Goal: Feedback & Contribution: Submit feedback/report problem

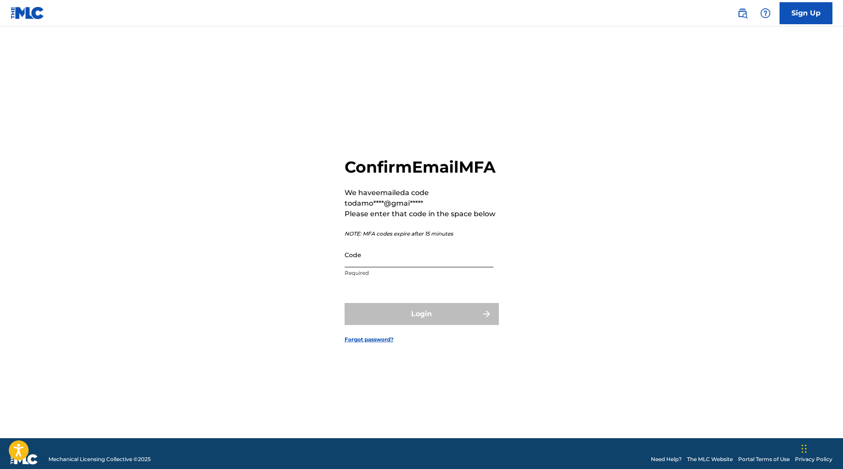
drag, startPoint x: 0, startPoint y: 0, endPoint x: 369, endPoint y: 255, distance: 448.6
click at [369, 255] on input "Code" at bounding box center [418, 254] width 149 height 25
paste input "511047"
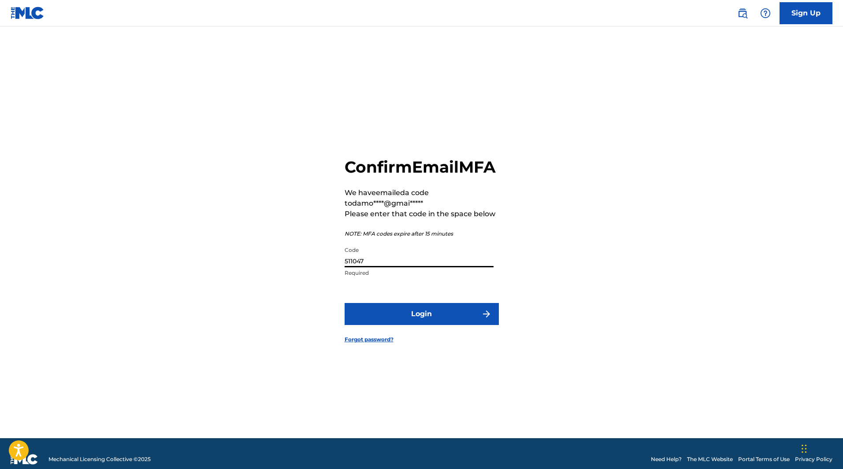
type input "511047"
click at [344, 303] on button "Login" at bounding box center [421, 314] width 154 height 22
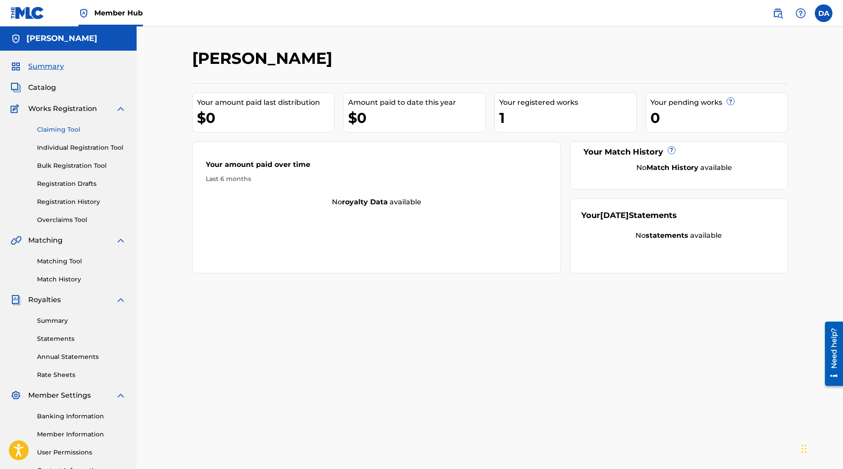
click at [57, 127] on link "Claiming Tool" at bounding box center [81, 129] width 89 height 9
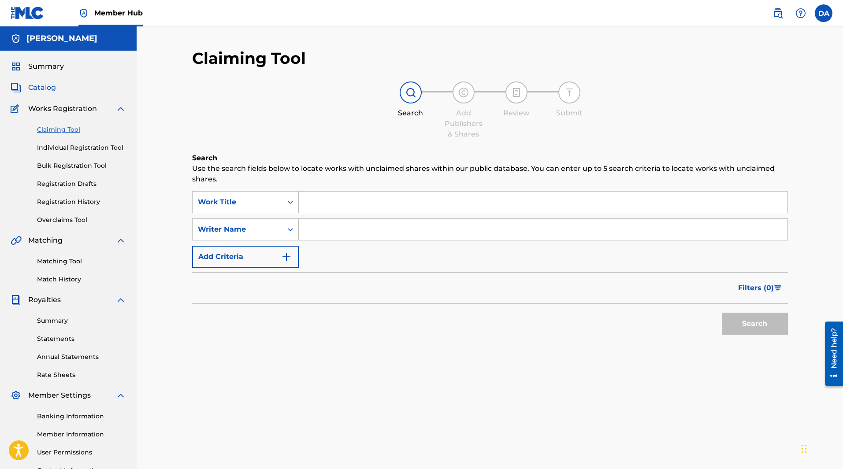
click at [42, 86] on span "Catalog" at bounding box center [42, 87] width 28 height 11
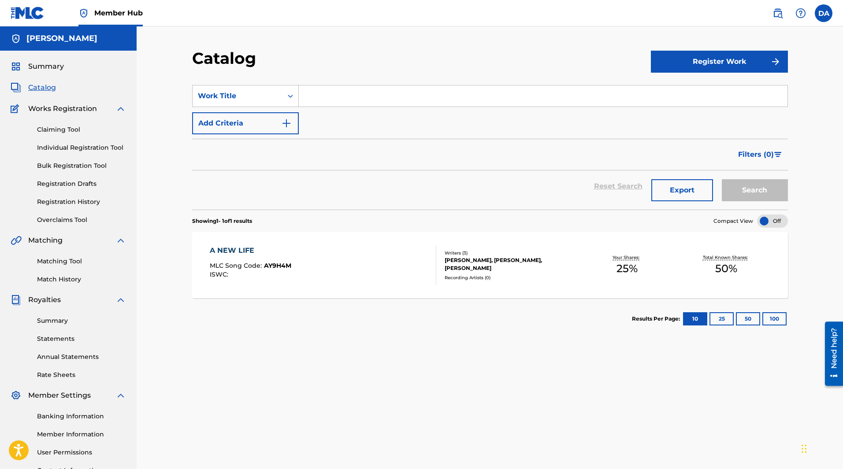
click at [274, 263] on span "AY9H4M" at bounding box center [277, 266] width 27 height 8
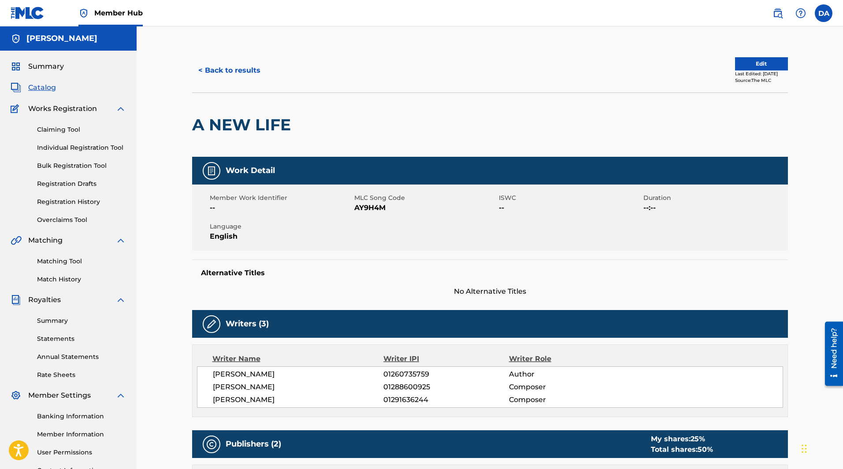
click at [381, 203] on span "AY9H4M" at bounding box center [425, 208] width 142 height 11
click at [380, 206] on span "AY9H4M" at bounding box center [425, 208] width 142 height 11
copy span "AY9H4M"
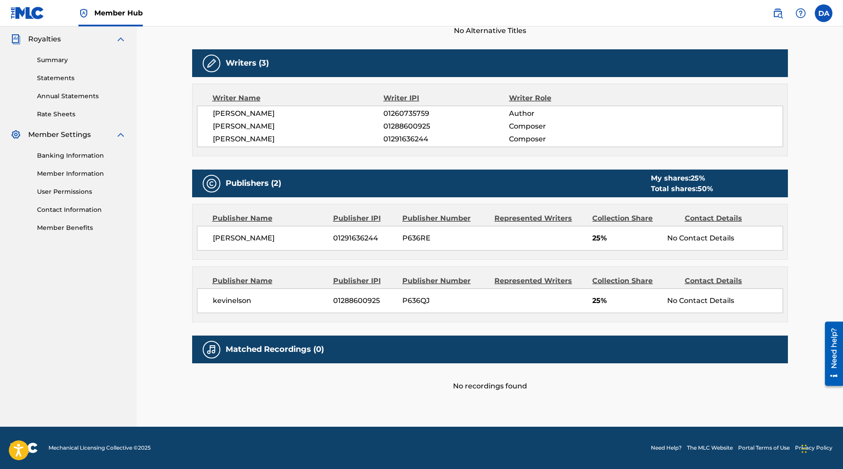
scroll to position [217, 0]
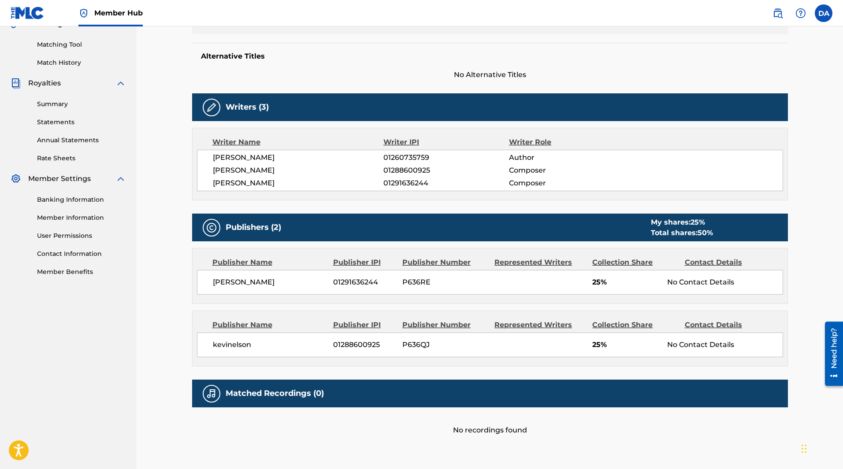
click at [273, 183] on span "DANIIL ALFEREV" at bounding box center [298, 183] width 171 height 11
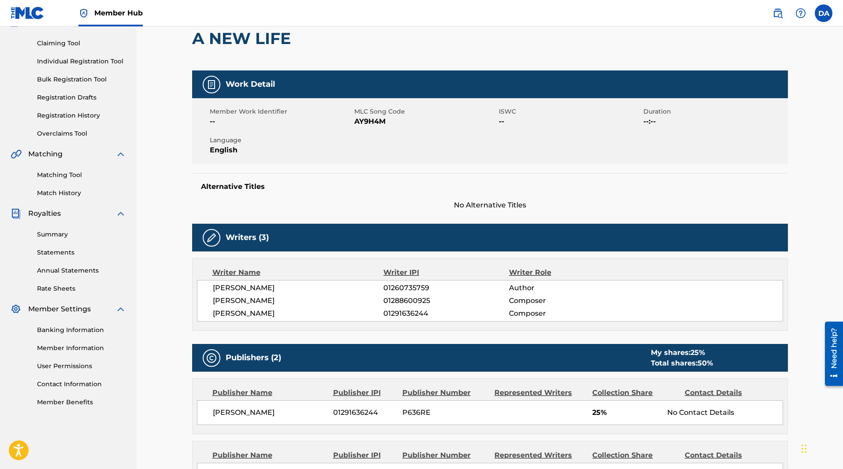
scroll to position [85, 0]
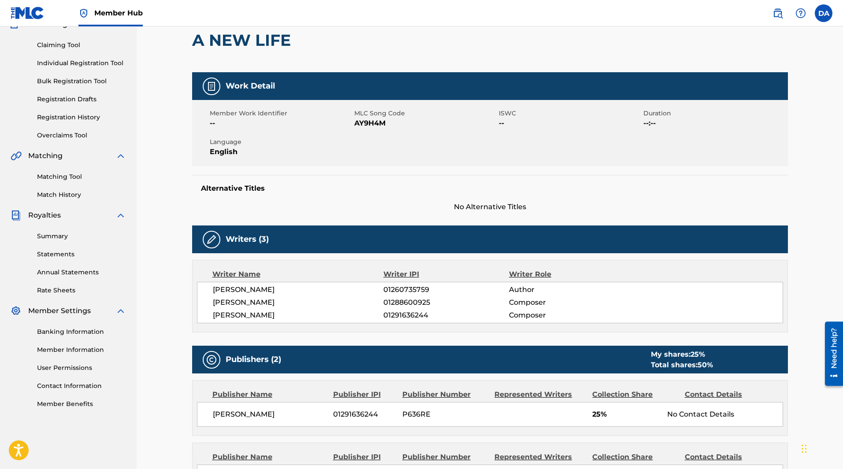
click at [359, 124] on span "AY9H4M" at bounding box center [425, 123] width 142 height 11
copy span "AY9H4M"
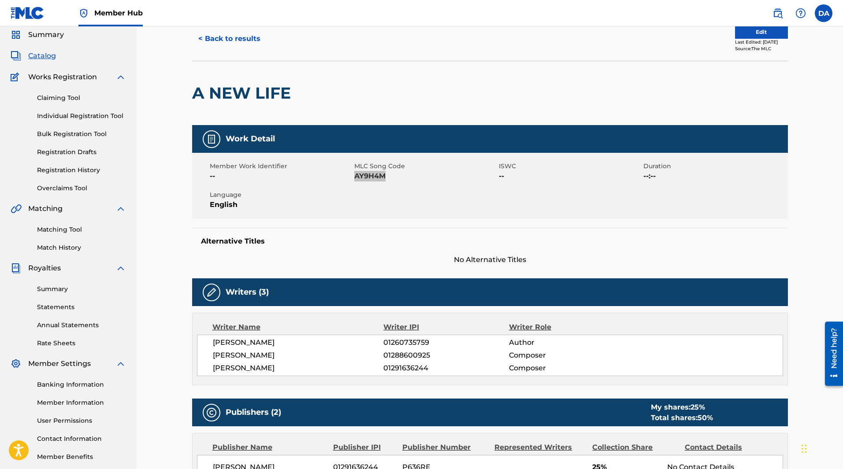
scroll to position [0, 0]
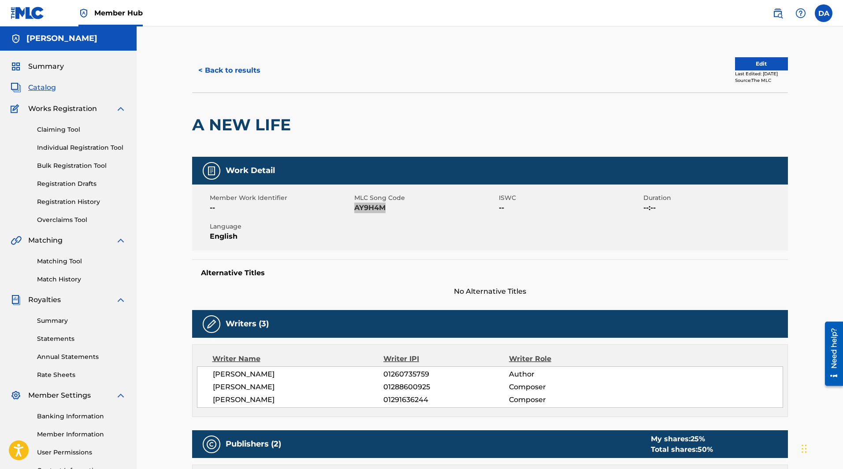
click at [829, 346] on div "Need help?" at bounding box center [834, 348] width 12 height 41
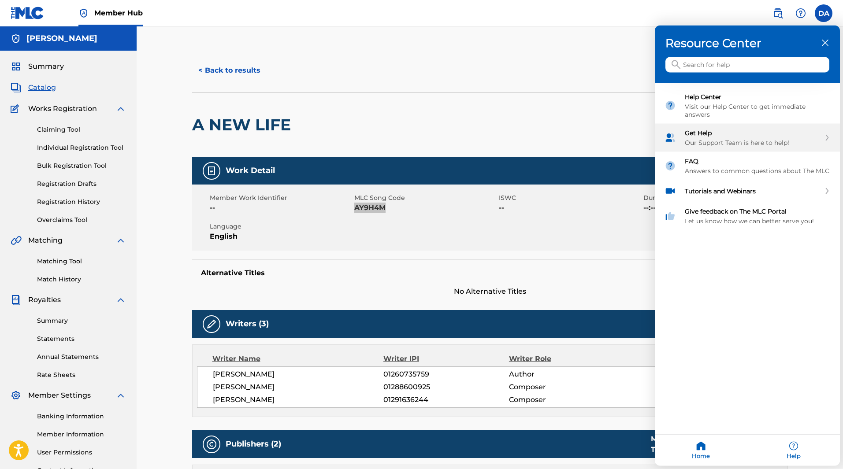
click at [721, 137] on div "Get Help Our Support Team is here to help!" at bounding box center [752, 138] width 136 height 18
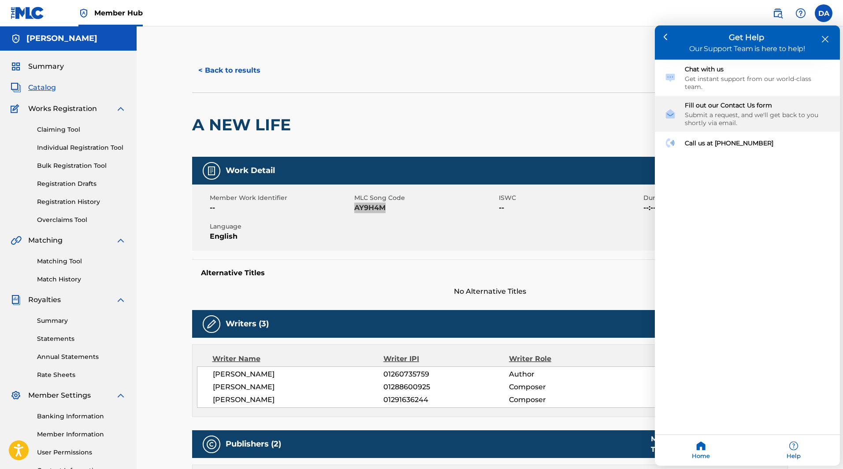
click at [731, 111] on div "Submit a request, and we'll get back to you shortly via email." at bounding box center [756, 119] width 145 height 16
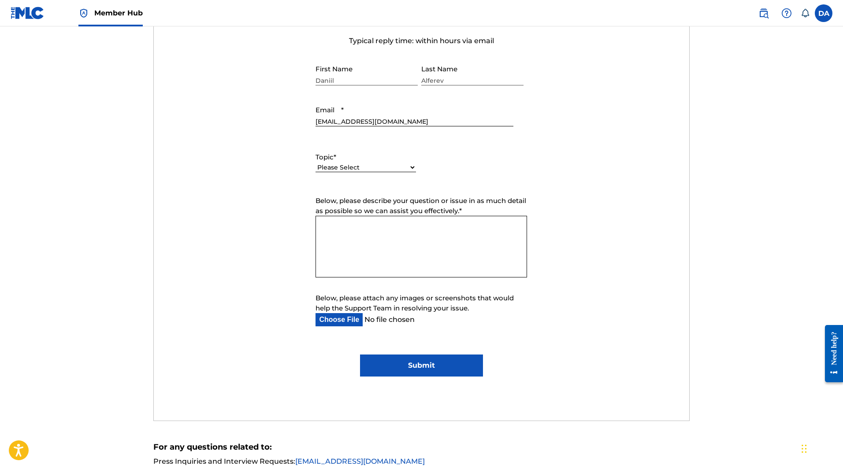
scroll to position [352, 0]
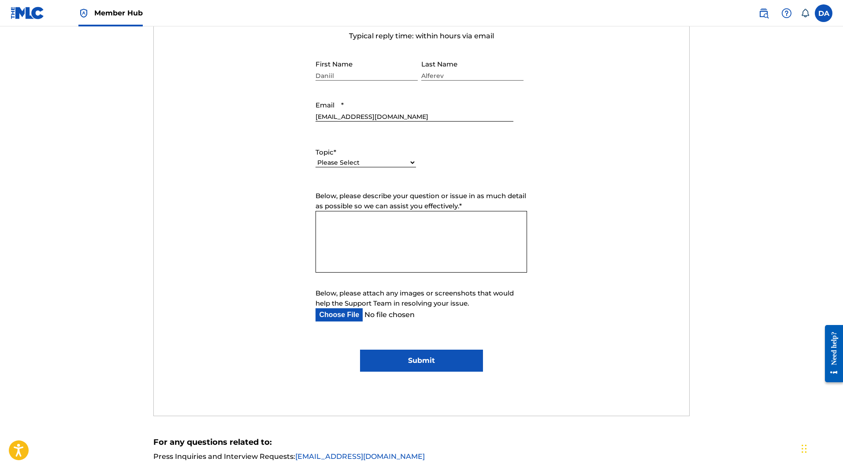
click at [360, 234] on textarea "Below, please describe your question or issue in as much detail as possible so …" at bounding box center [420, 242] width 211 height 62
paste textarea "Dear MLC Support Team, I am writing regarding my share of the work AY9H4M ("A N…"
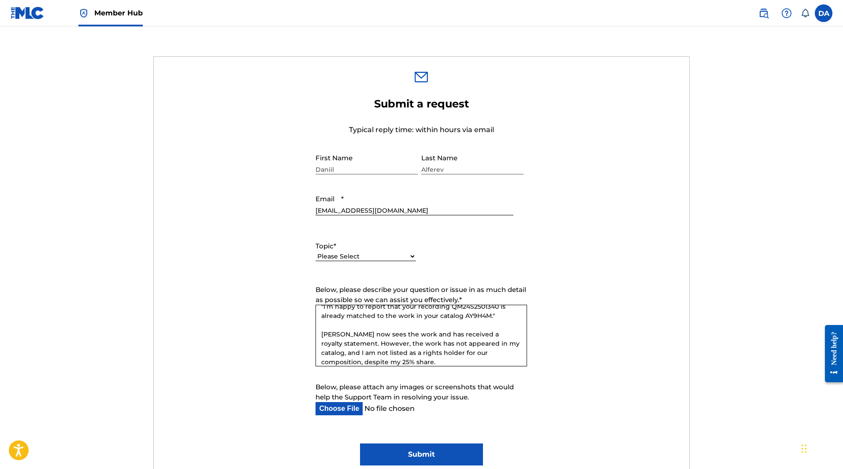
scroll to position [264, 0]
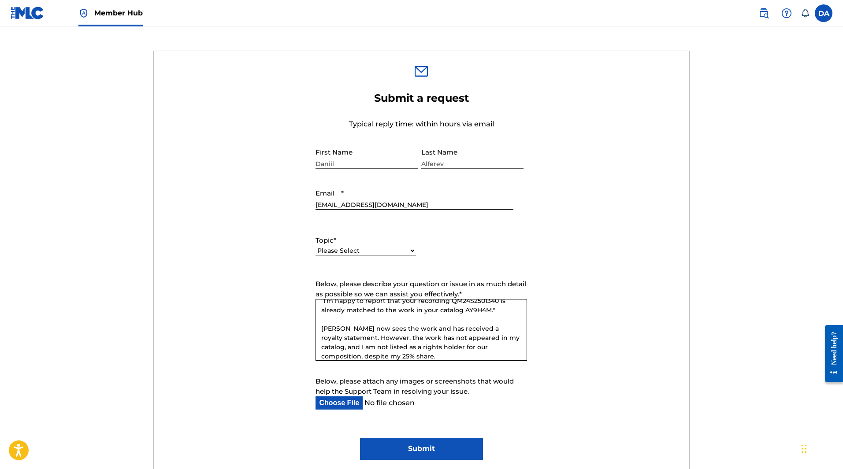
type textarea "Dear MLC Support Team, I am writing regarding my share of the work AY9H4M ("A N…"
click at [361, 253] on select "Please Select I need help with my account I need help with managing my catalog …" at bounding box center [365, 250] width 100 height 9
click at [362, 252] on select "Please Select I need help with my account I need help with managing my catalog …" at bounding box center [365, 250] width 100 height 9
select select "I need help with managing my catalog"
click at [315, 246] on select "Please Select I need help with my account I need help with managing my catalog …" at bounding box center [365, 250] width 100 height 9
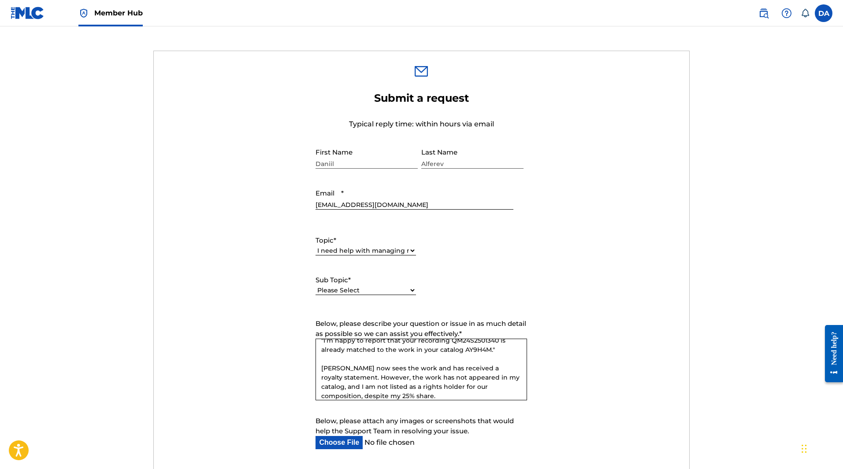
click at [374, 283] on label "Sub Topic *" at bounding box center [365, 280] width 100 height 10
click at [374, 286] on select "Please Select I need help with CWR I need help registering my work(s) in The ML…" at bounding box center [365, 290] width 100 height 9
click at [373, 290] on select "Please Select I need help with CWR I need help registering my work(s) in The ML…" at bounding box center [365, 290] width 100 height 9
click at [371, 254] on select "Please Select I need help with my account I need help with managing my catalog …" at bounding box center [365, 250] width 100 height 9
click at [315, 246] on select "Please Select I need help with my account I need help with managing my catalog …" at bounding box center [365, 250] width 100 height 9
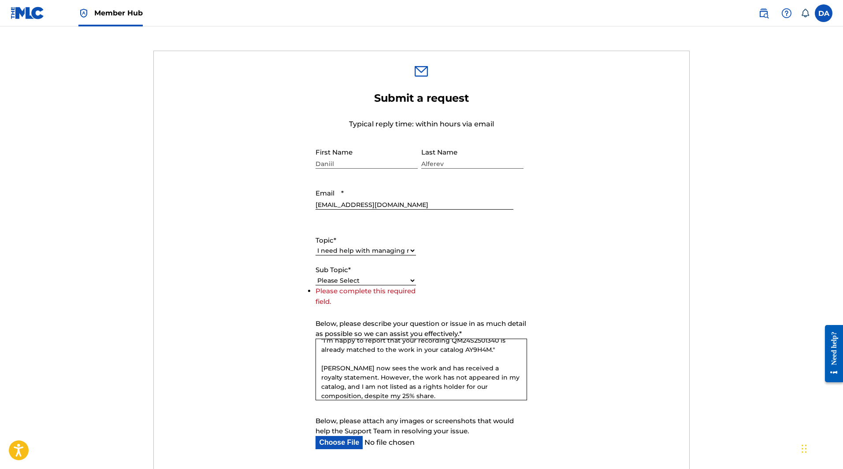
click at [399, 279] on select "Please Select I need help with CWR I need help registering my work(s) in The ML…" at bounding box center [365, 280] width 100 height 9
select select "I need help with the Matching Tool"
click at [315, 285] on select "Please Select I need help with CWR I need help registering my work(s) in The ML…" at bounding box center [365, 280] width 100 height 9
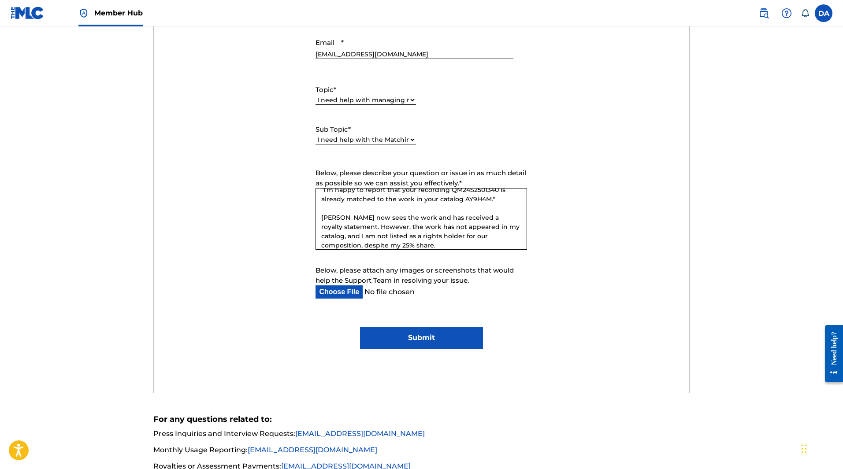
scroll to position [396, 0]
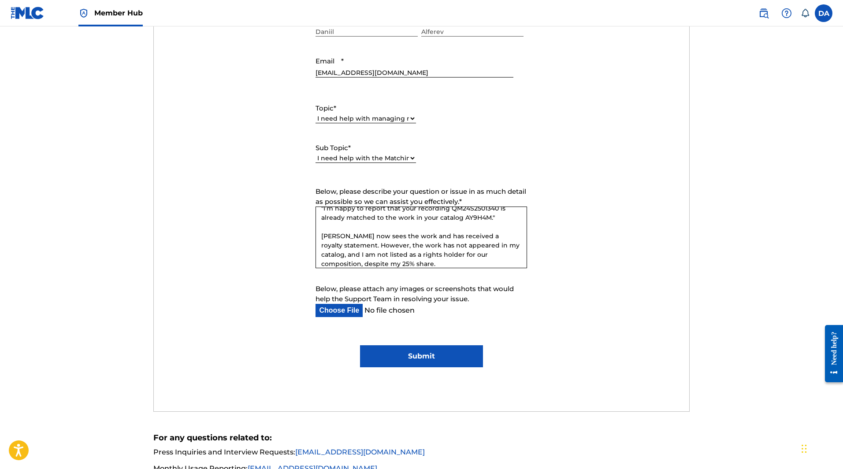
click at [441, 224] on textarea "Dear MLC Support Team, I am writing regarding my share of the work AY9H4M ("A N…" at bounding box center [420, 238] width 211 height 62
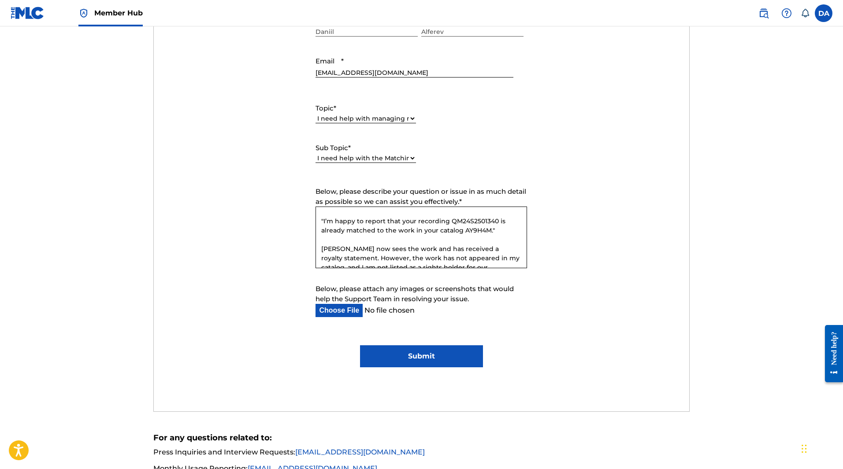
scroll to position [126, 0]
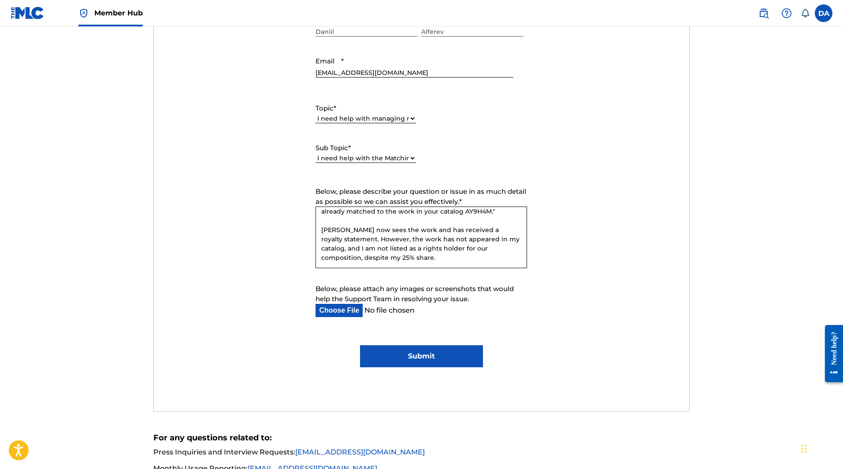
click at [440, 350] on input "Submit" at bounding box center [421, 356] width 123 height 22
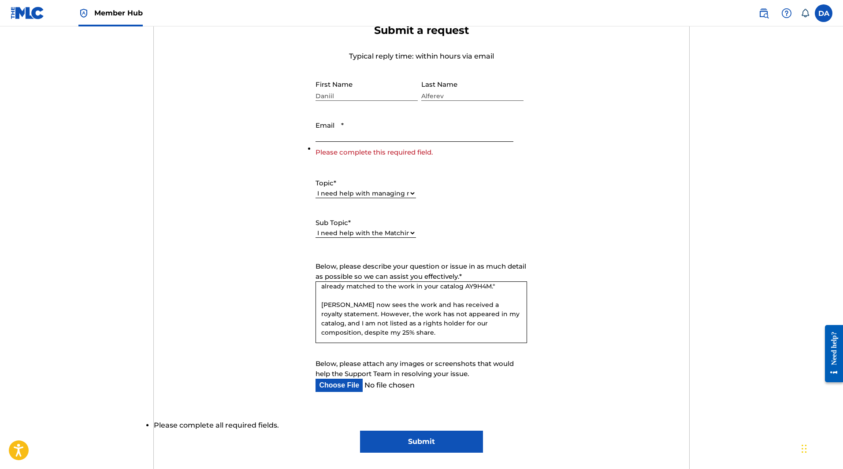
scroll to position [264, 0]
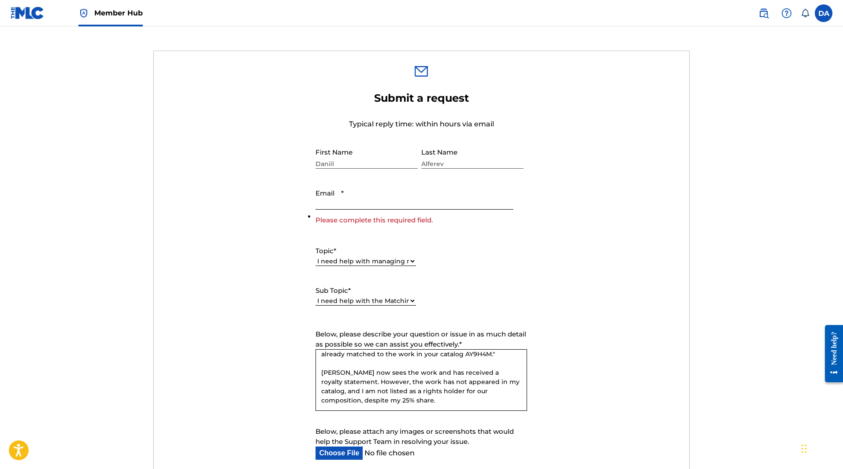
click at [363, 200] on input "Email *" at bounding box center [413, 197] width 197 height 25
click at [334, 201] on input "Email *" at bounding box center [413, 197] width 197 height 25
type input "[EMAIL_ADDRESS][DOMAIN_NAME]"
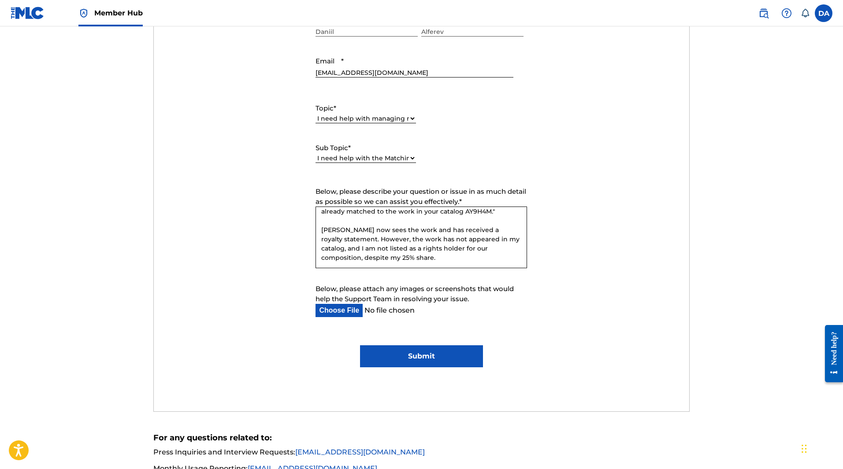
click at [379, 351] on input "Submit" at bounding box center [421, 356] width 123 height 22
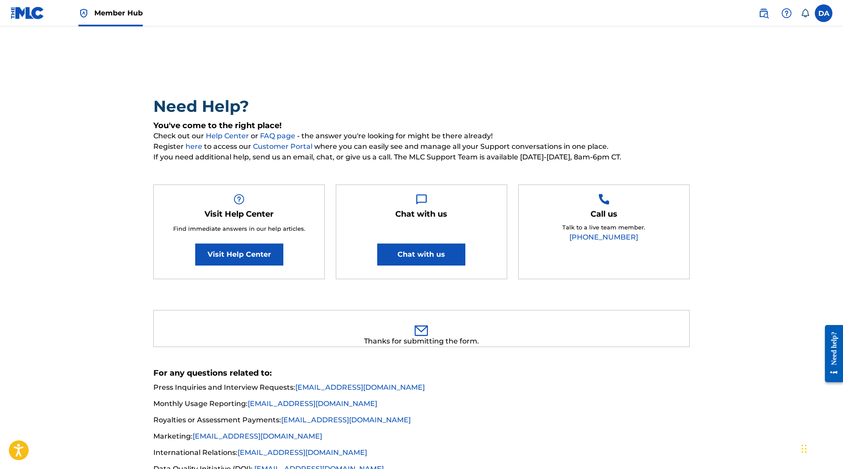
scroll to position [0, 0]
